Goal: Navigation & Orientation: Find specific page/section

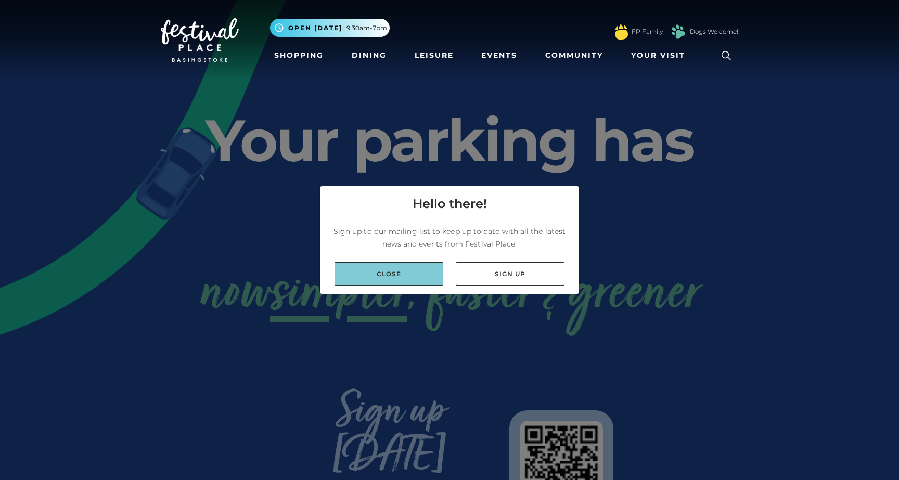
click at [387, 274] on link "Close" at bounding box center [389, 273] width 109 height 23
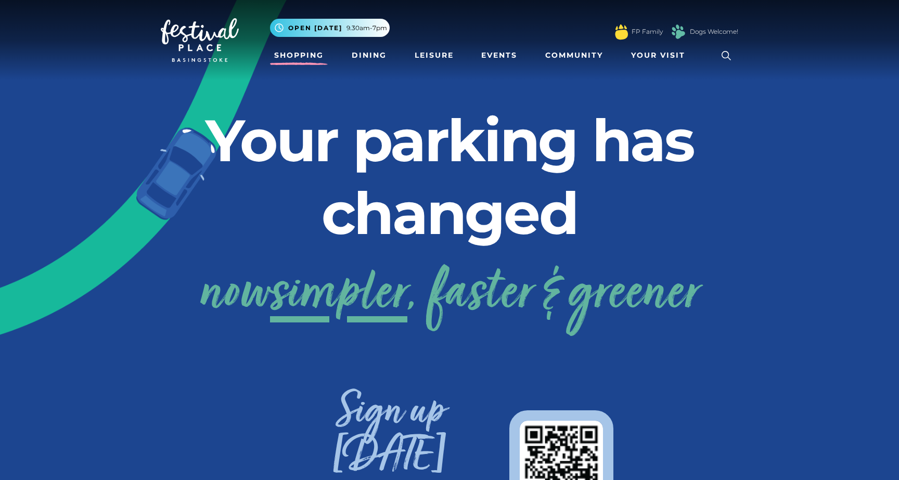
click at [308, 59] on link "Shopping" at bounding box center [299, 55] width 58 height 19
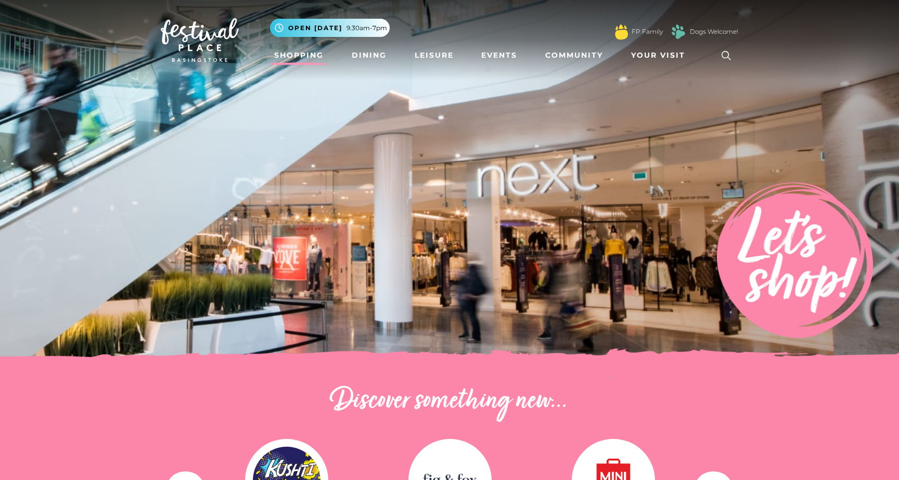
click at [207, 43] on img at bounding box center [200, 40] width 78 height 44
